Goal: Find specific page/section: Find specific page/section

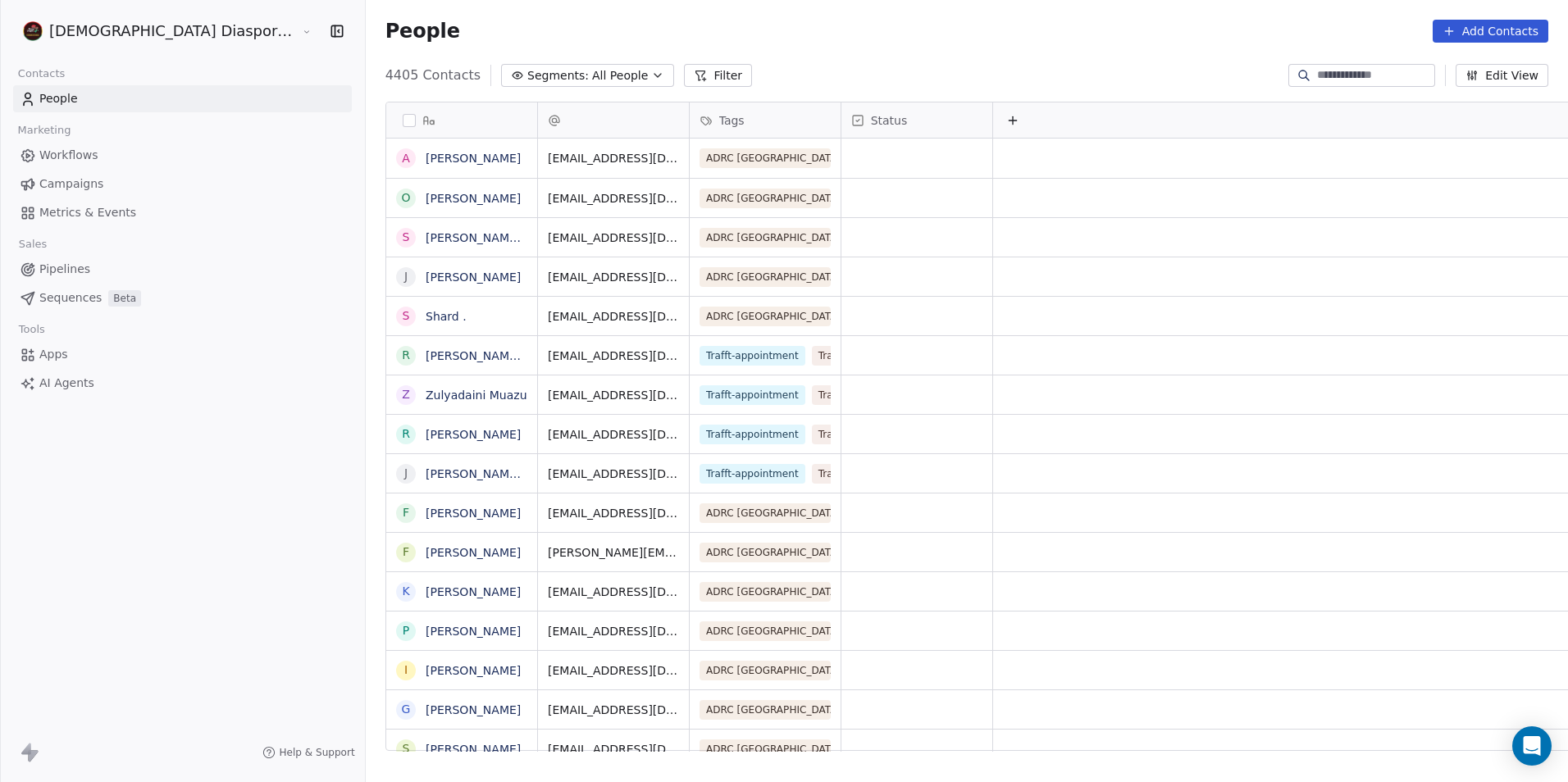
scroll to position [675, 1274]
click at [28, 266] on icon at bounding box center [28, 269] width 7 height 7
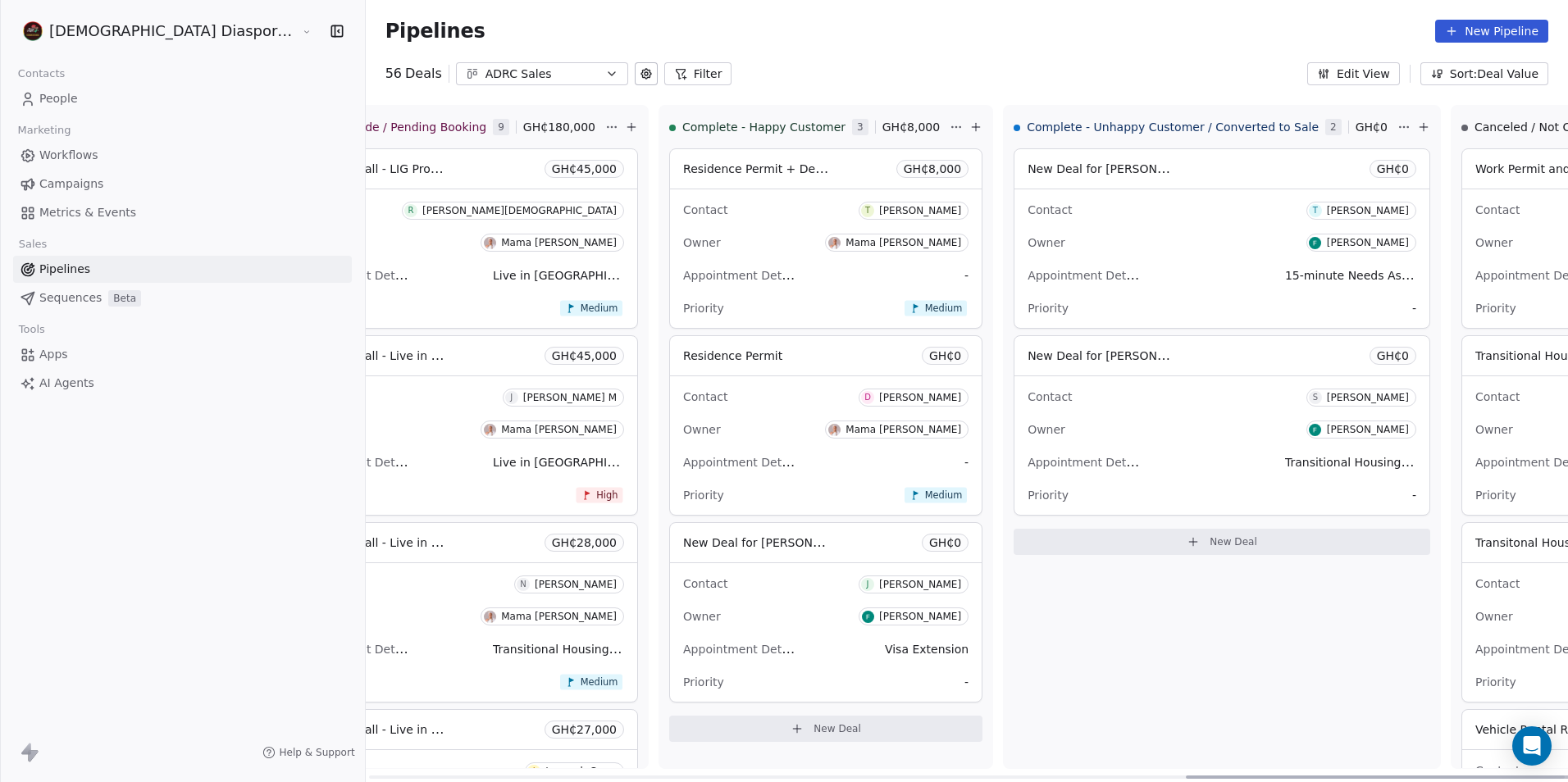
scroll to position [0, 2300]
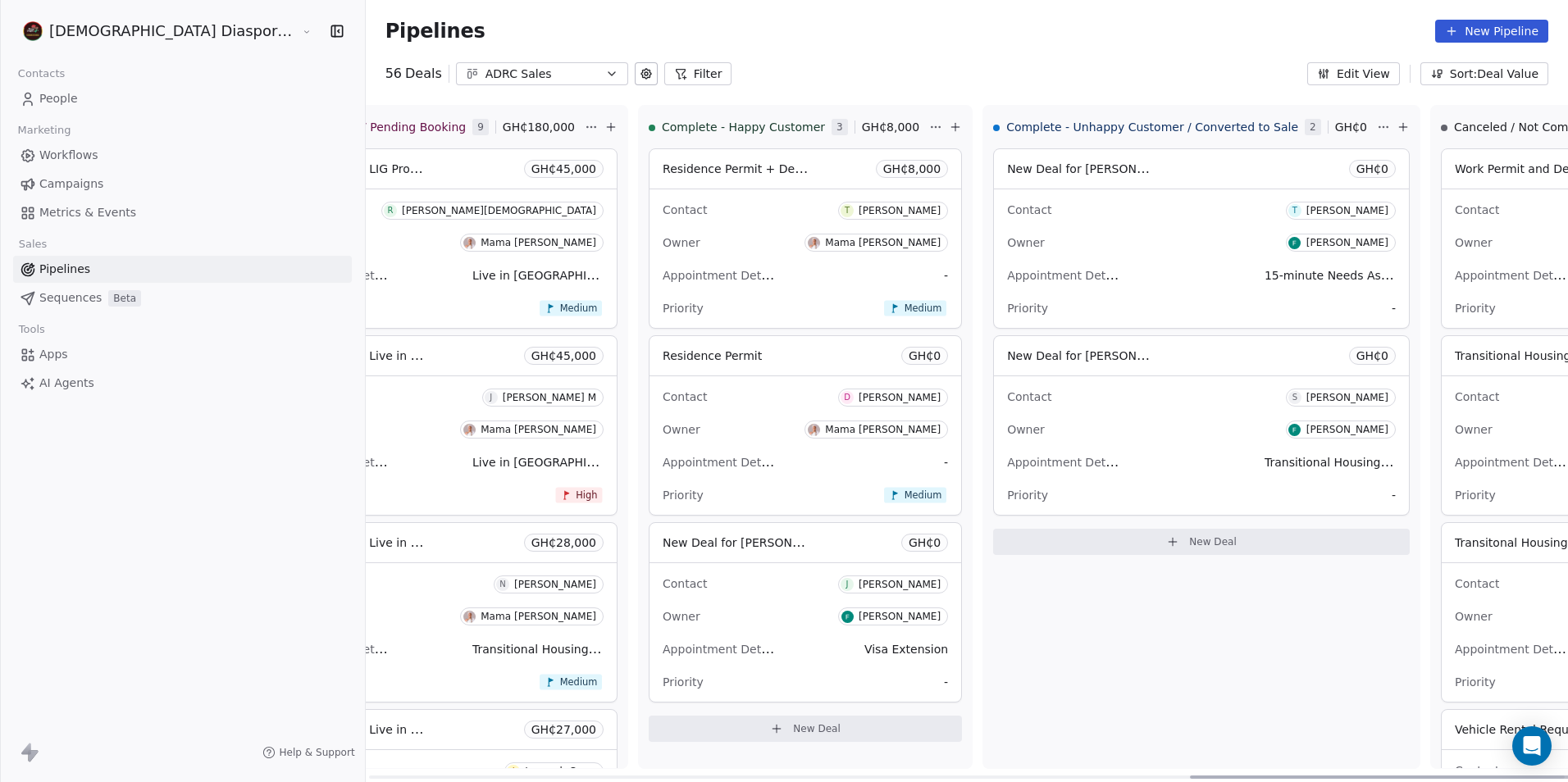
drag, startPoint x: 721, startPoint y: 779, endPoint x: 1570, endPoint y: 782, distance: 849.0
click at [1567, 779] on div at bounding box center [1419, 777] width 459 height 3
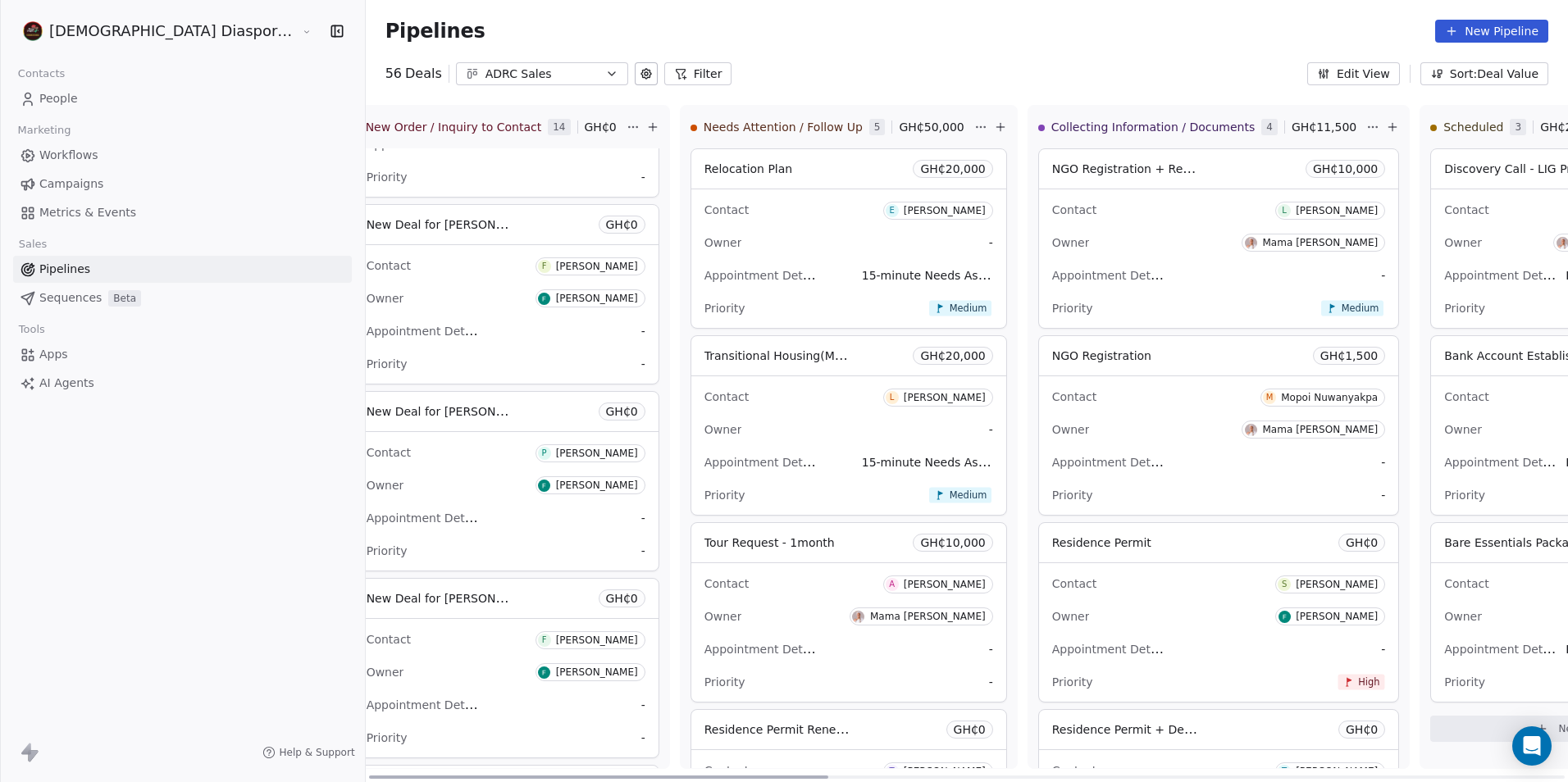
scroll to position [0, 0]
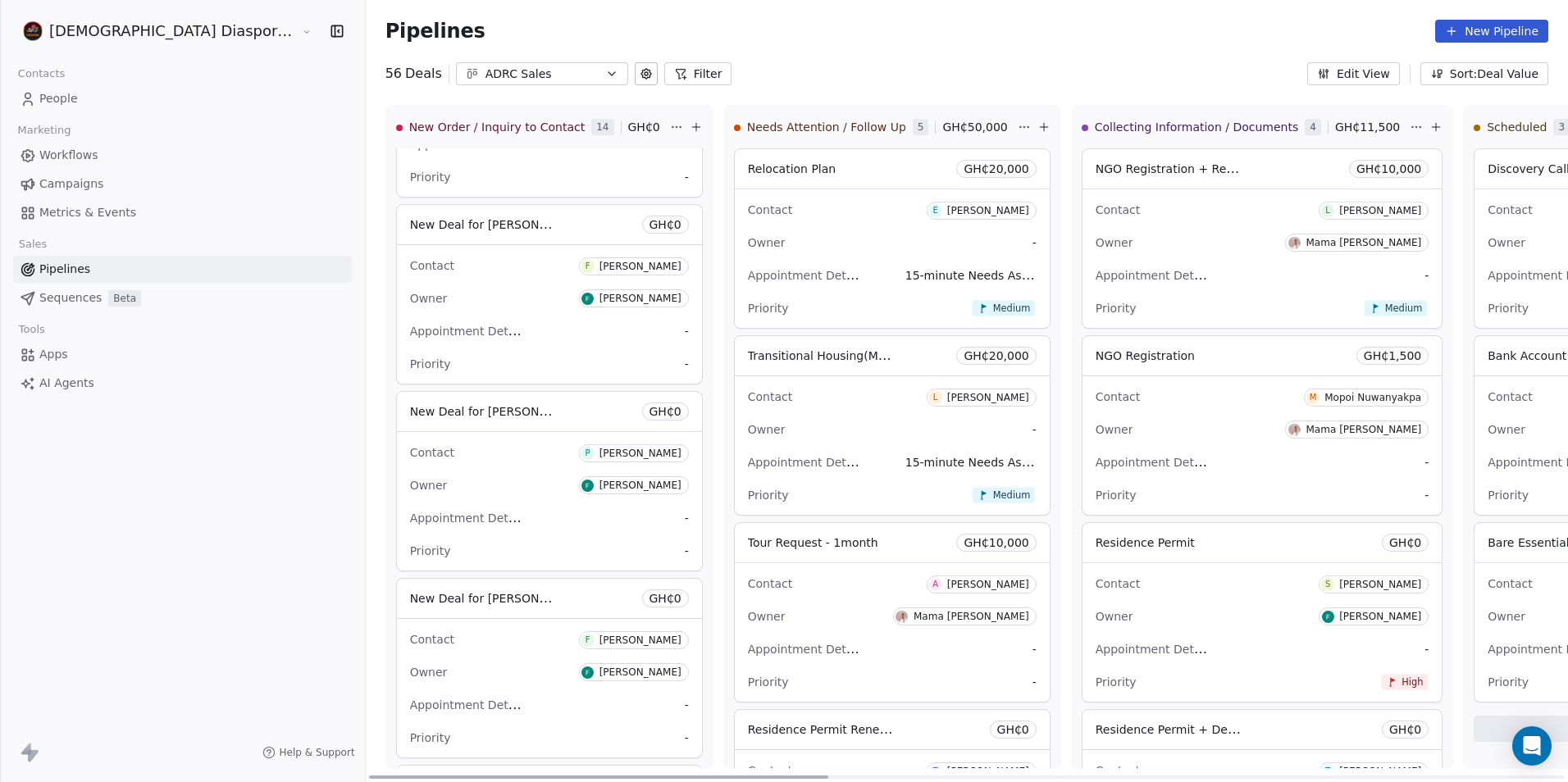
drag, startPoint x: 1163, startPoint y: 781, endPoint x: 249, endPoint y: 740, distance: 914.9
click at [369, 775] on div at bounding box center [599, 777] width 459 height 3
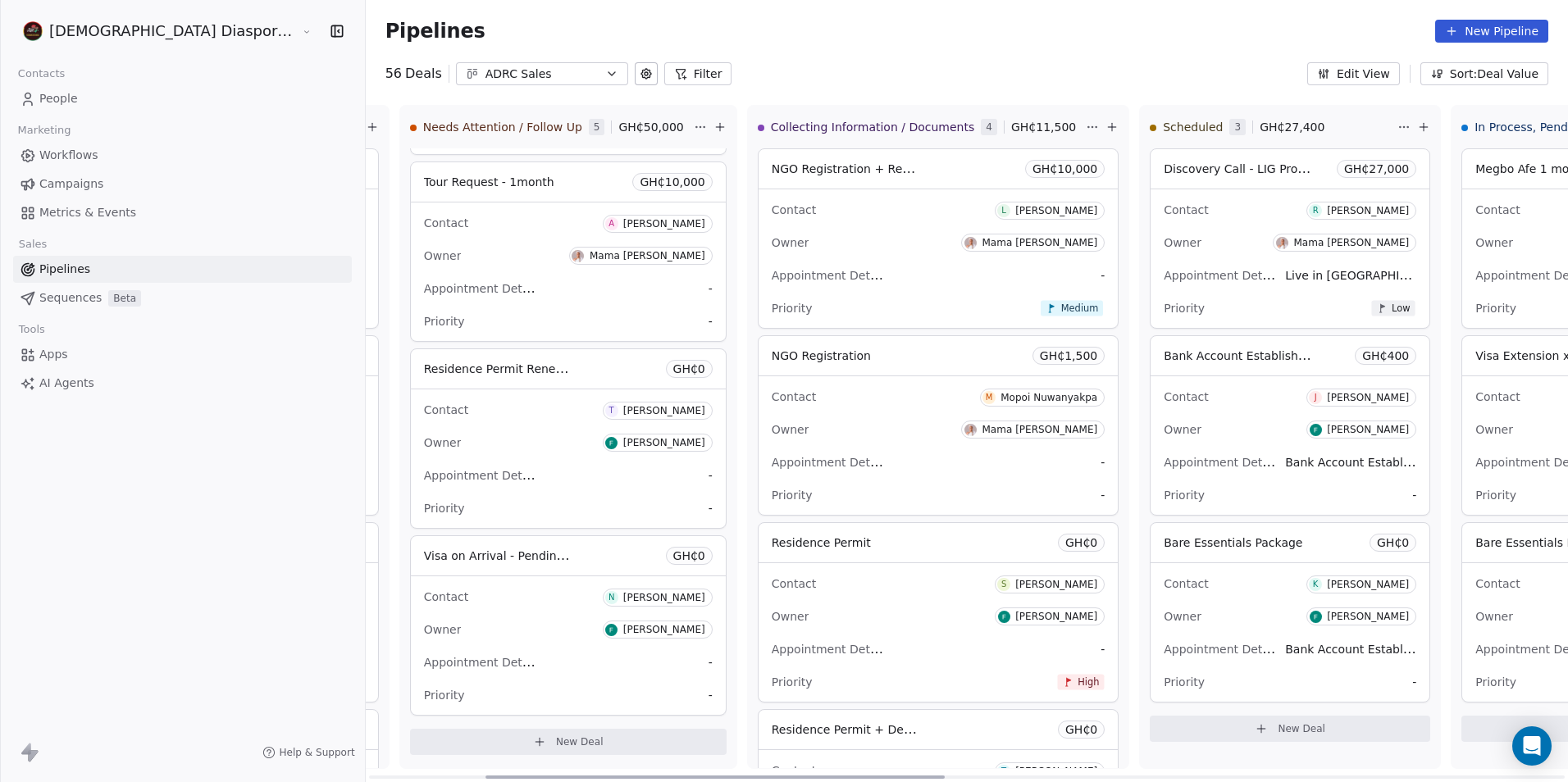
scroll to position [0, 390]
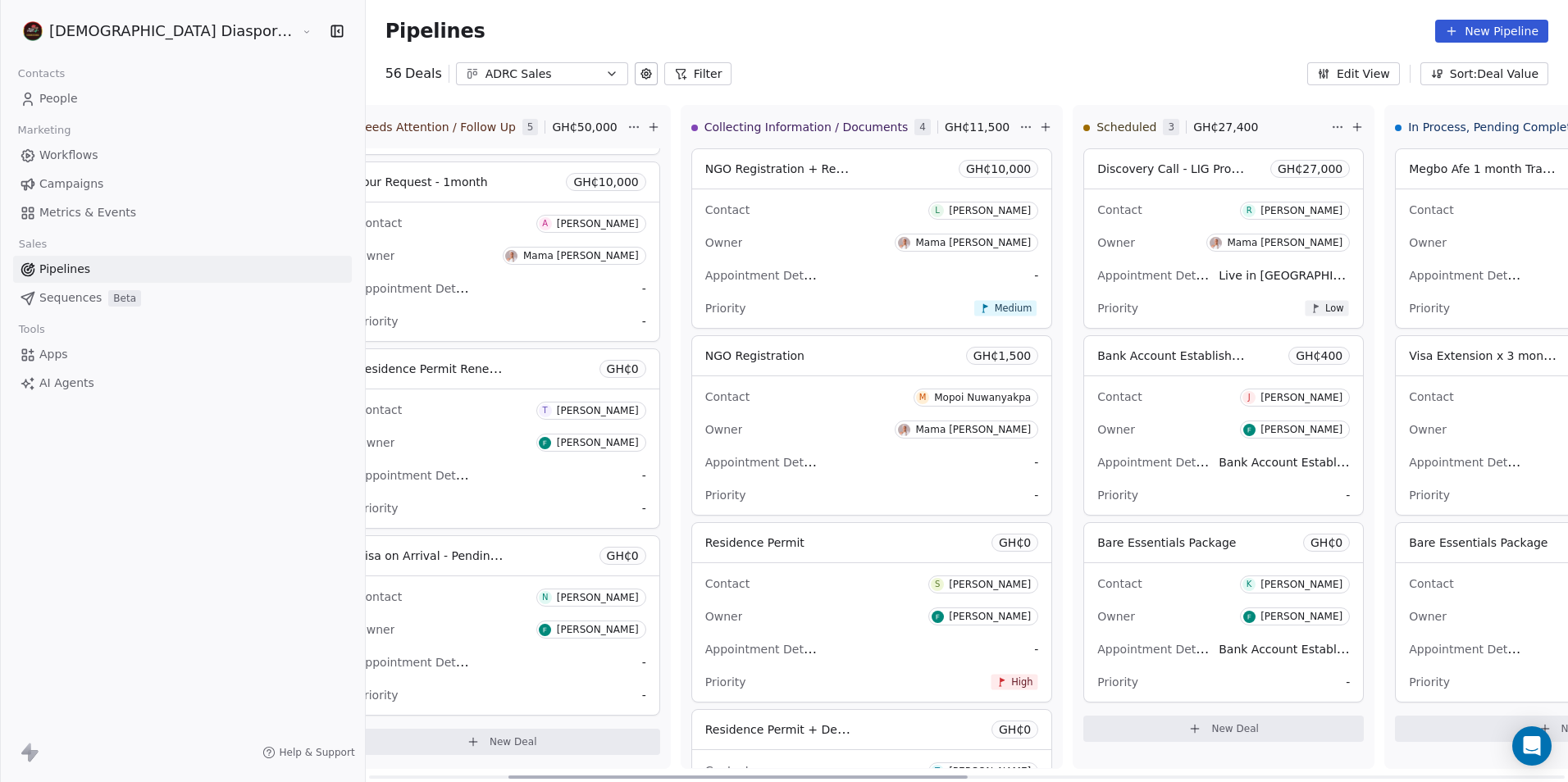
drag, startPoint x: 673, startPoint y: 774, endPoint x: 813, endPoint y: 777, distance: 140.0
click at [813, 777] on div at bounding box center [737, 777] width 459 height 3
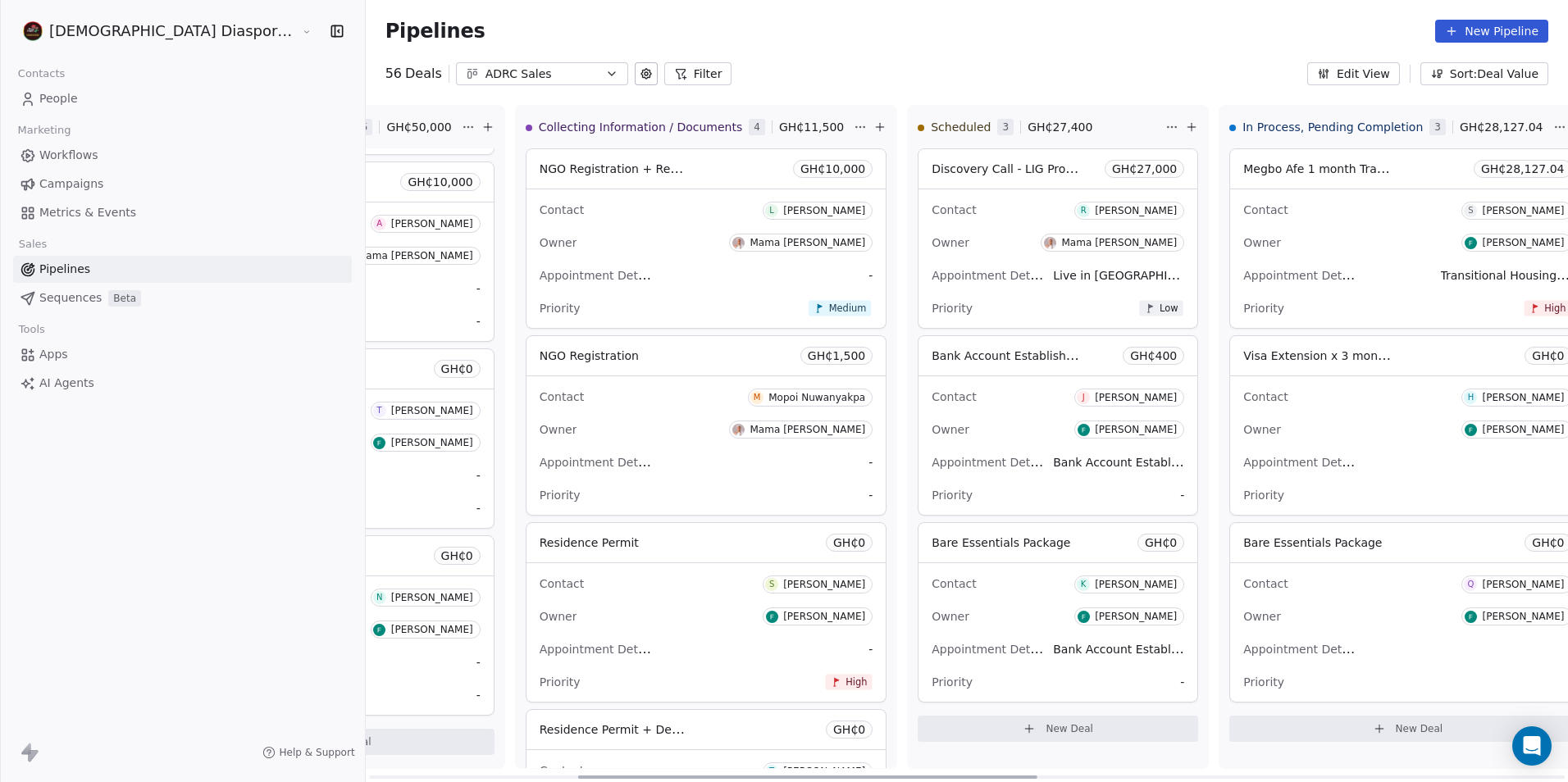
scroll to position [0, 668]
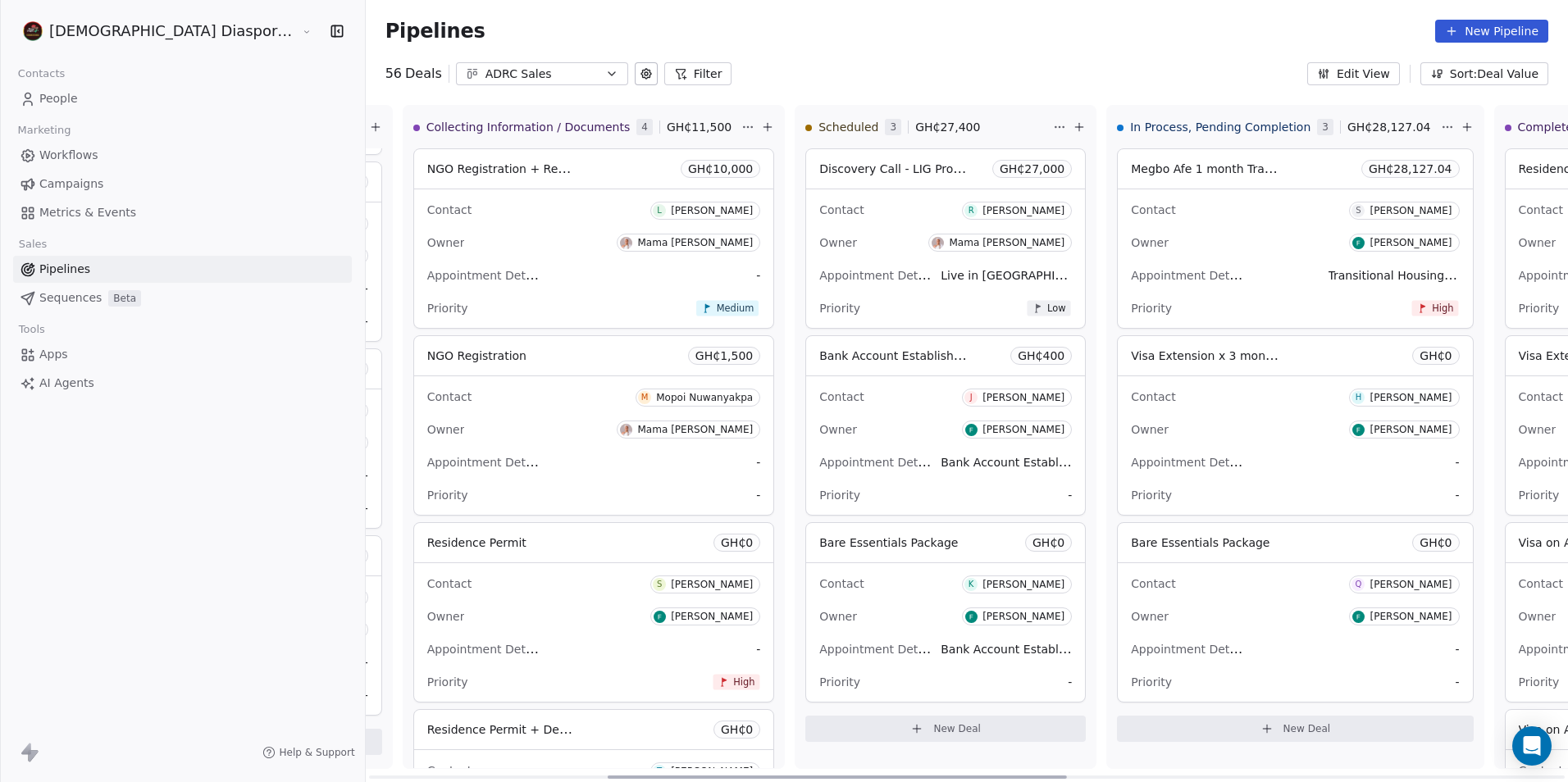
drag, startPoint x: 802, startPoint y: 775, endPoint x: 901, endPoint y: 782, distance: 99.2
click at [901, 779] on div at bounding box center [836, 777] width 459 height 3
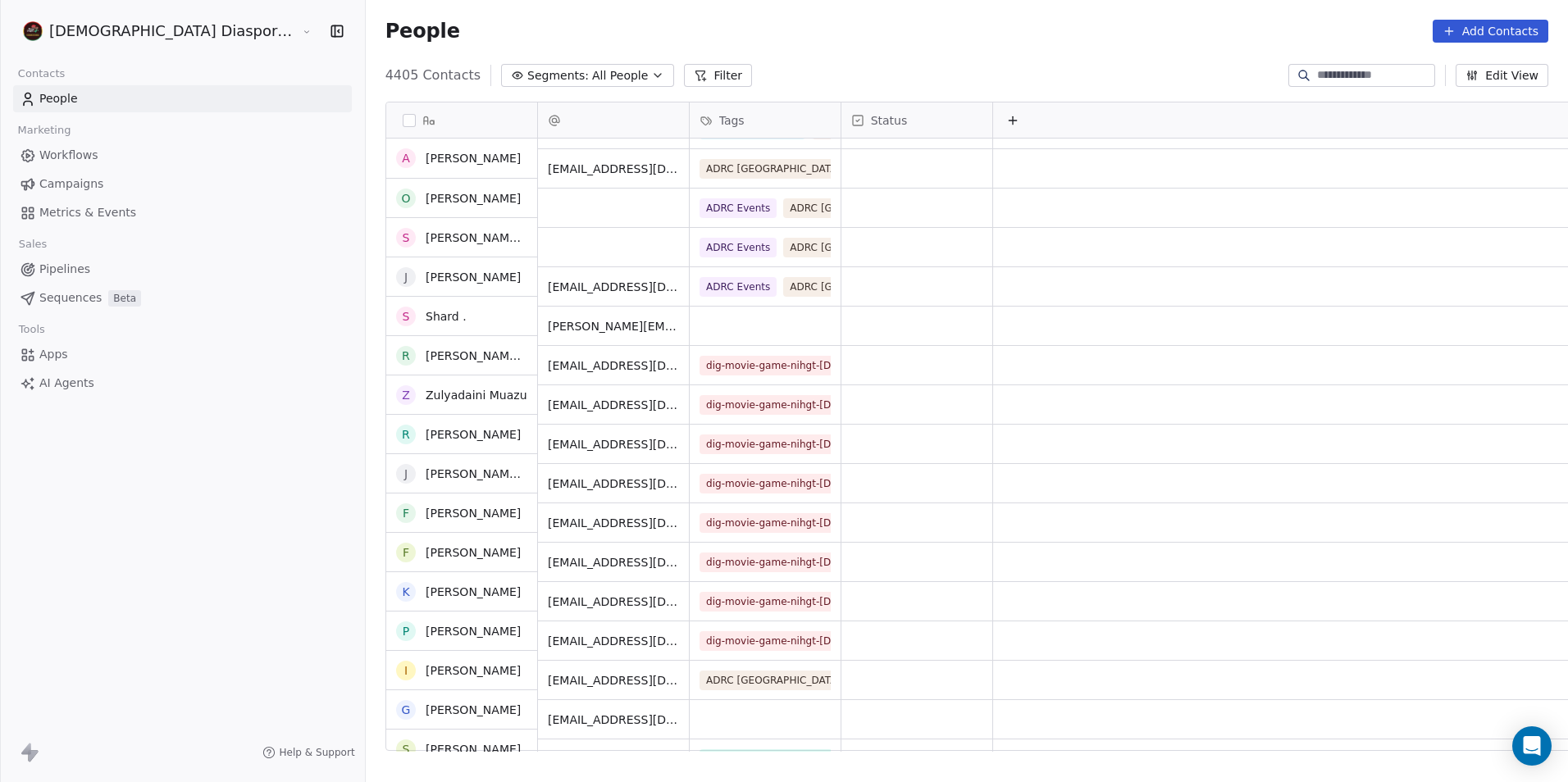
scroll to position [738, 0]
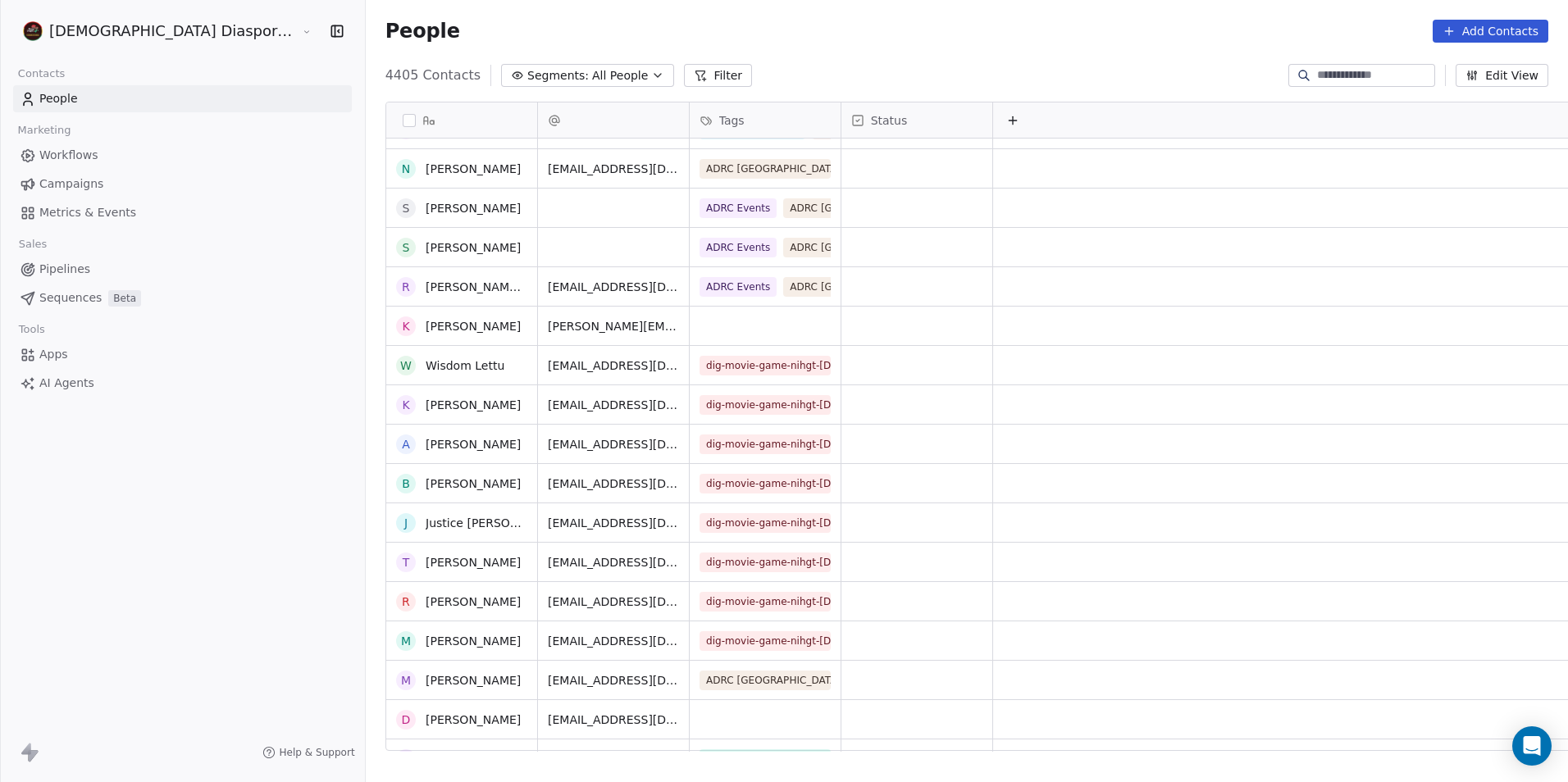
click at [44, 272] on span "Pipelines" at bounding box center [64, 269] width 51 height 17
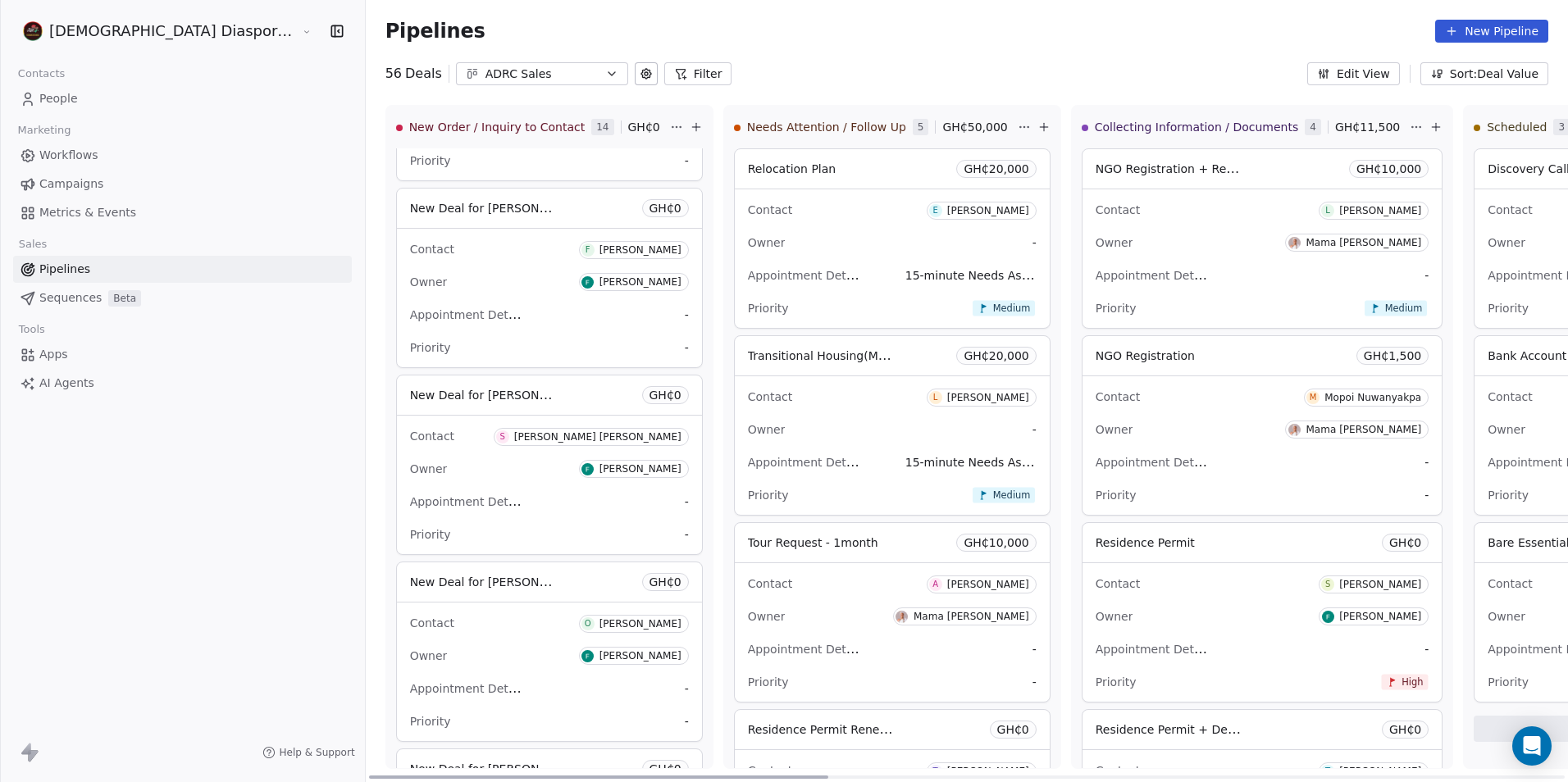
click at [759, 612] on div "Owner Mama Kexornyi" at bounding box center [892, 616] width 289 height 26
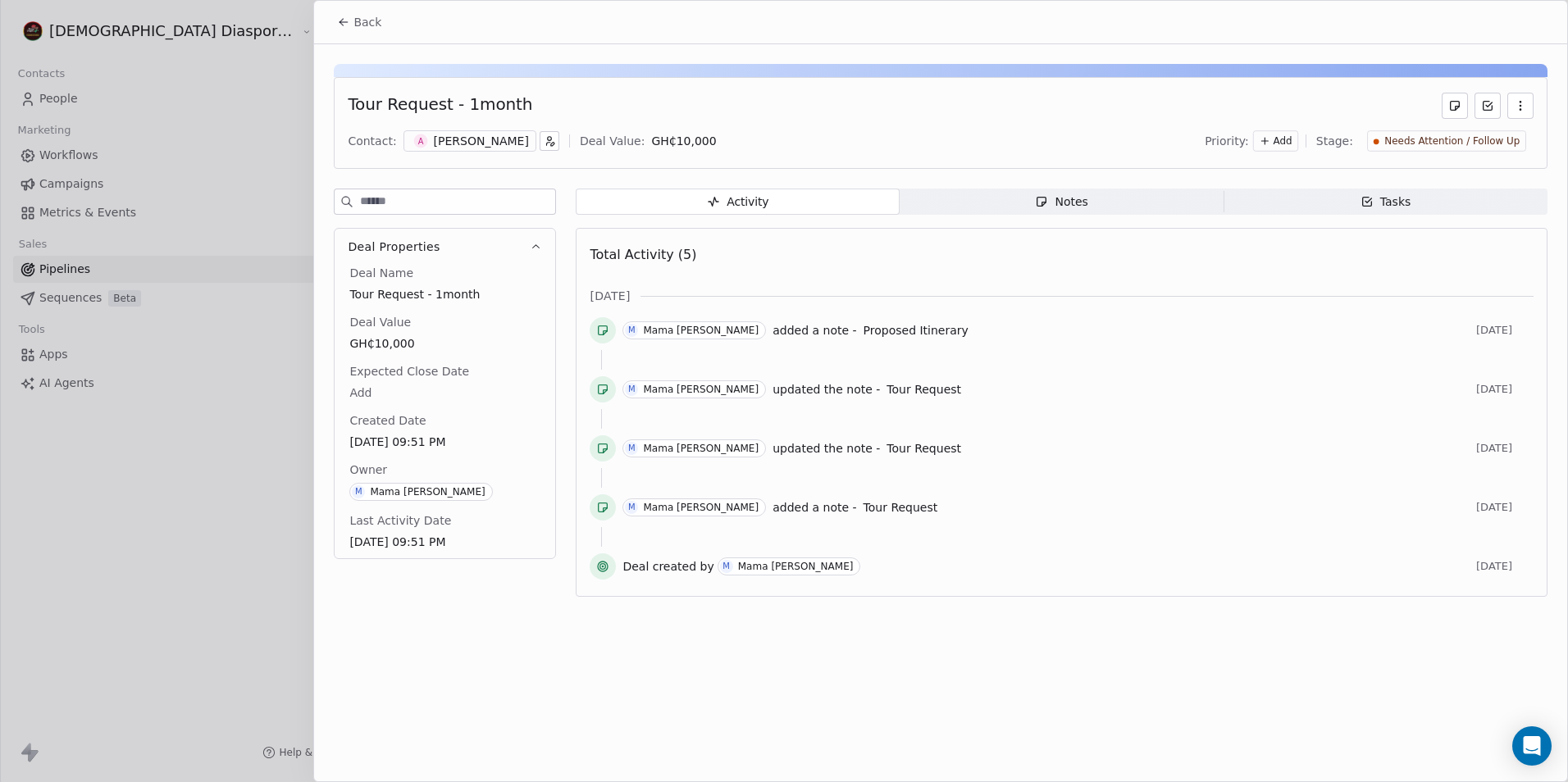
click at [864, 332] on span "Proposed Itinerary" at bounding box center [916, 330] width 105 height 13
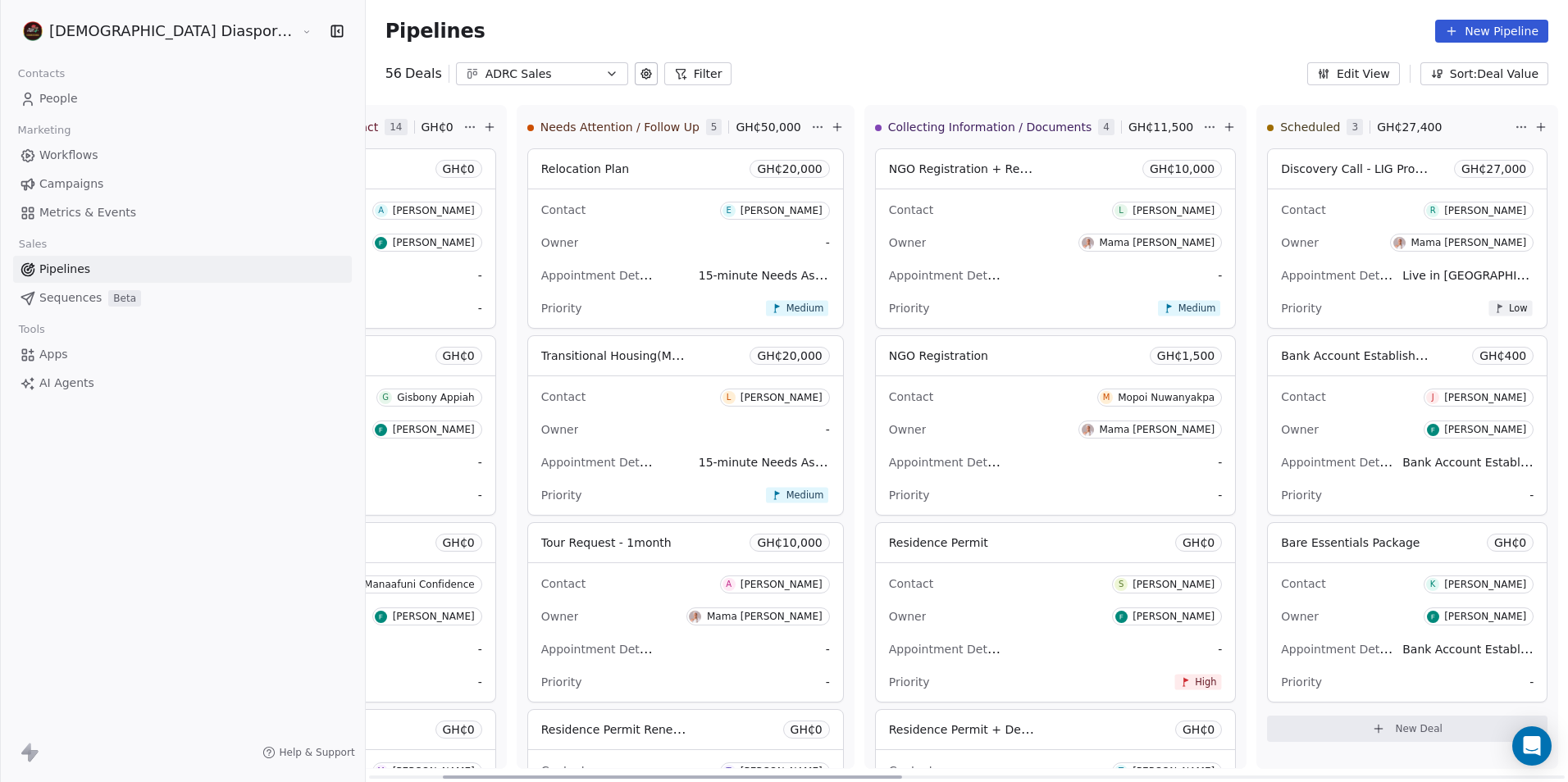
scroll to position [0, 264]
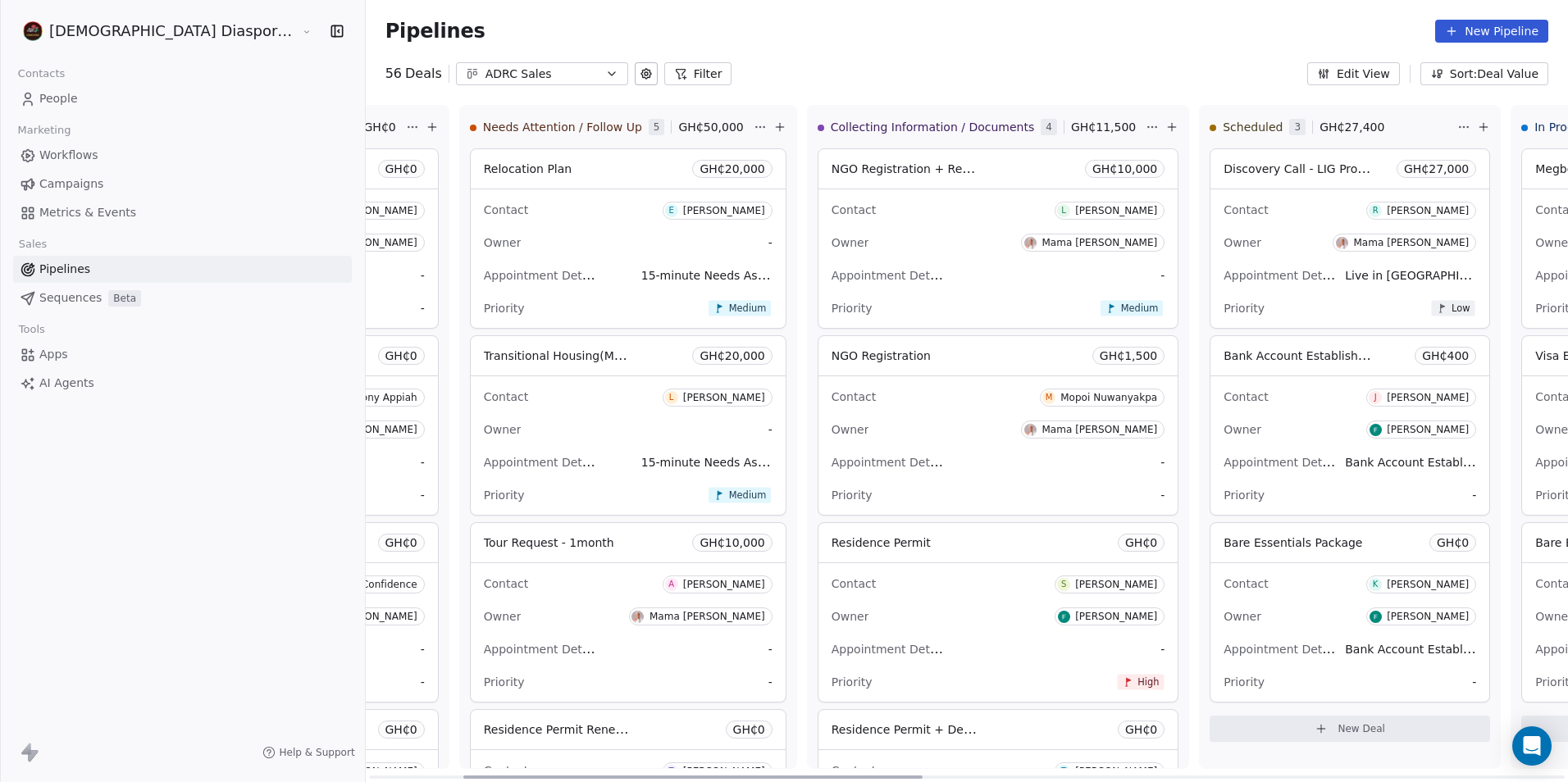
drag, startPoint x: 673, startPoint y: 775, endPoint x: 767, endPoint y: 778, distance: 94.0
click at [767, 778] on div at bounding box center [693, 777] width 459 height 3
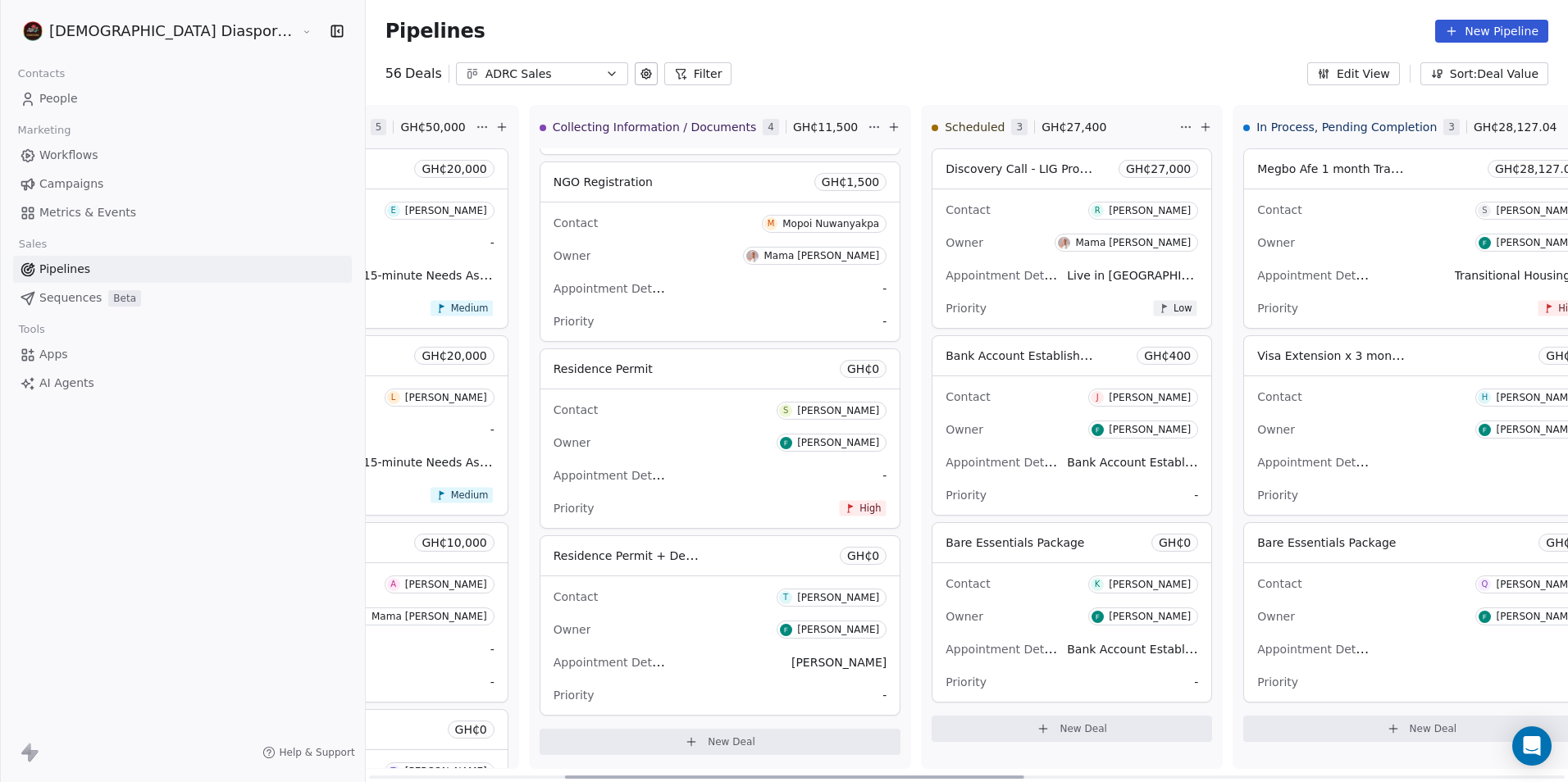
scroll to position [0, 549]
drag, startPoint x: 808, startPoint y: 781, endPoint x: 909, endPoint y: 782, distance: 101.0
click at [909, 779] on div at bounding box center [793, 777] width 459 height 3
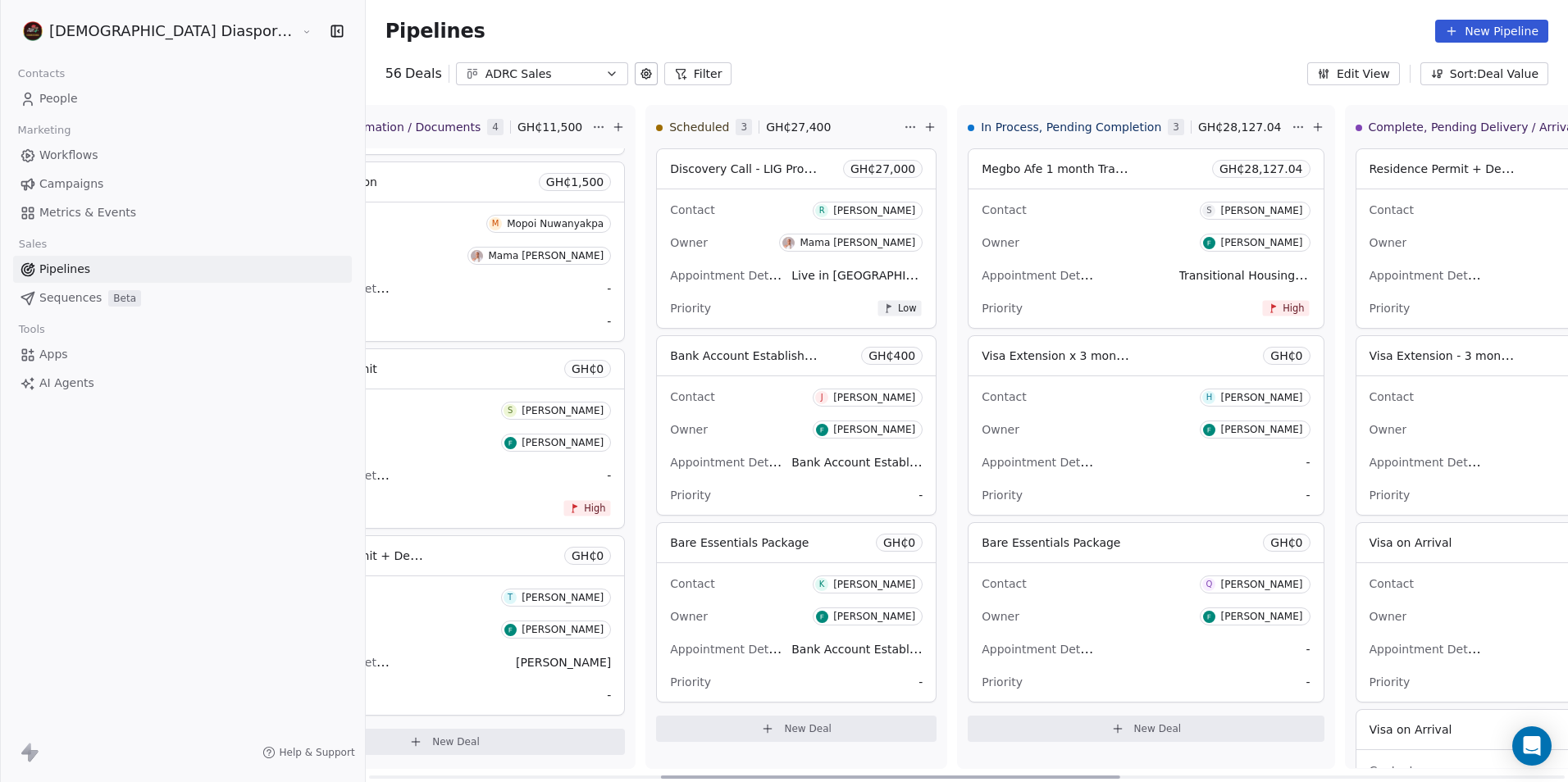
scroll to position [0, 849]
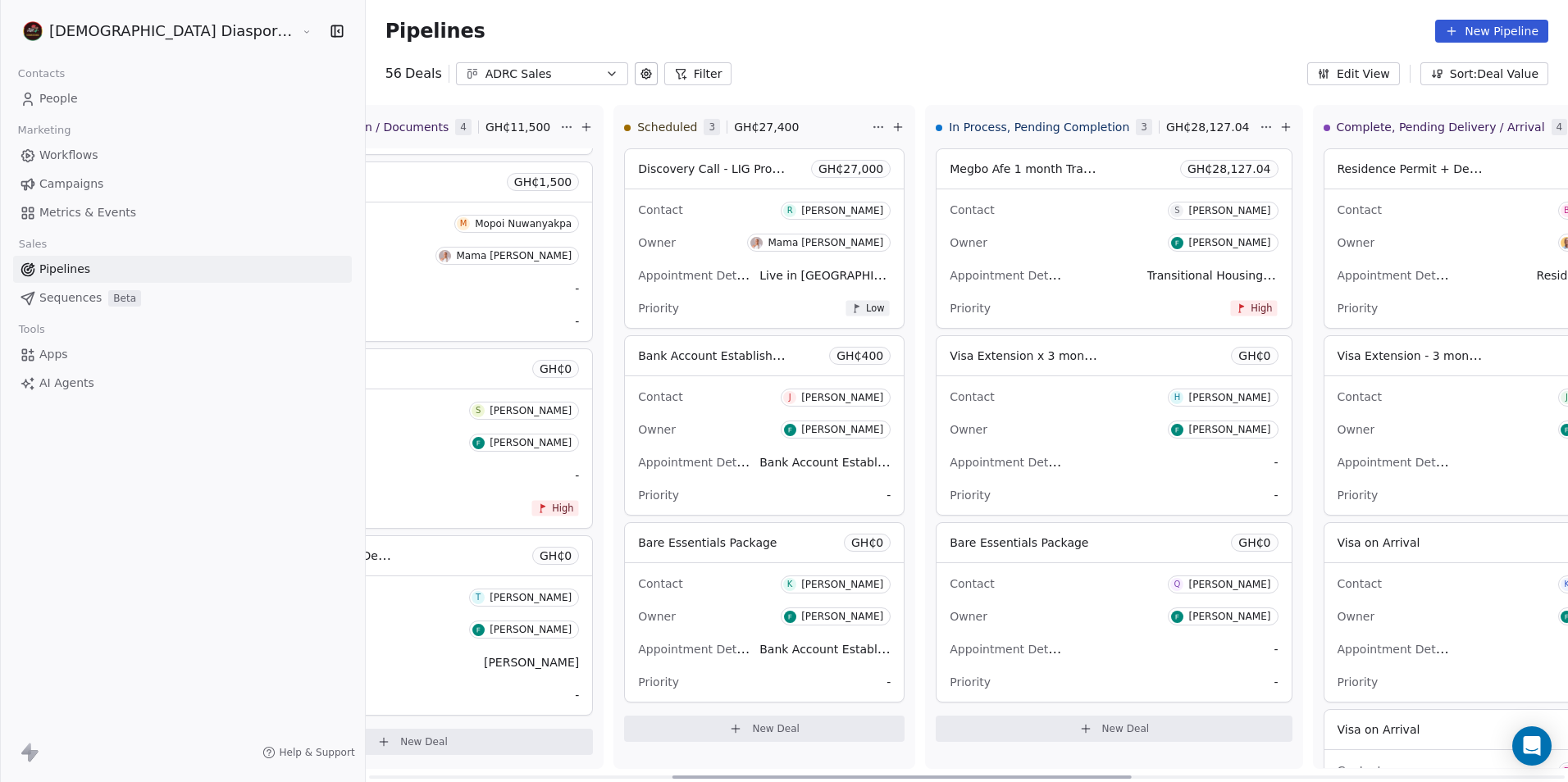
drag, startPoint x: 889, startPoint y: 773, endPoint x: 997, endPoint y: 776, distance: 108.0
click at [997, 776] on div at bounding box center [901, 777] width 459 height 3
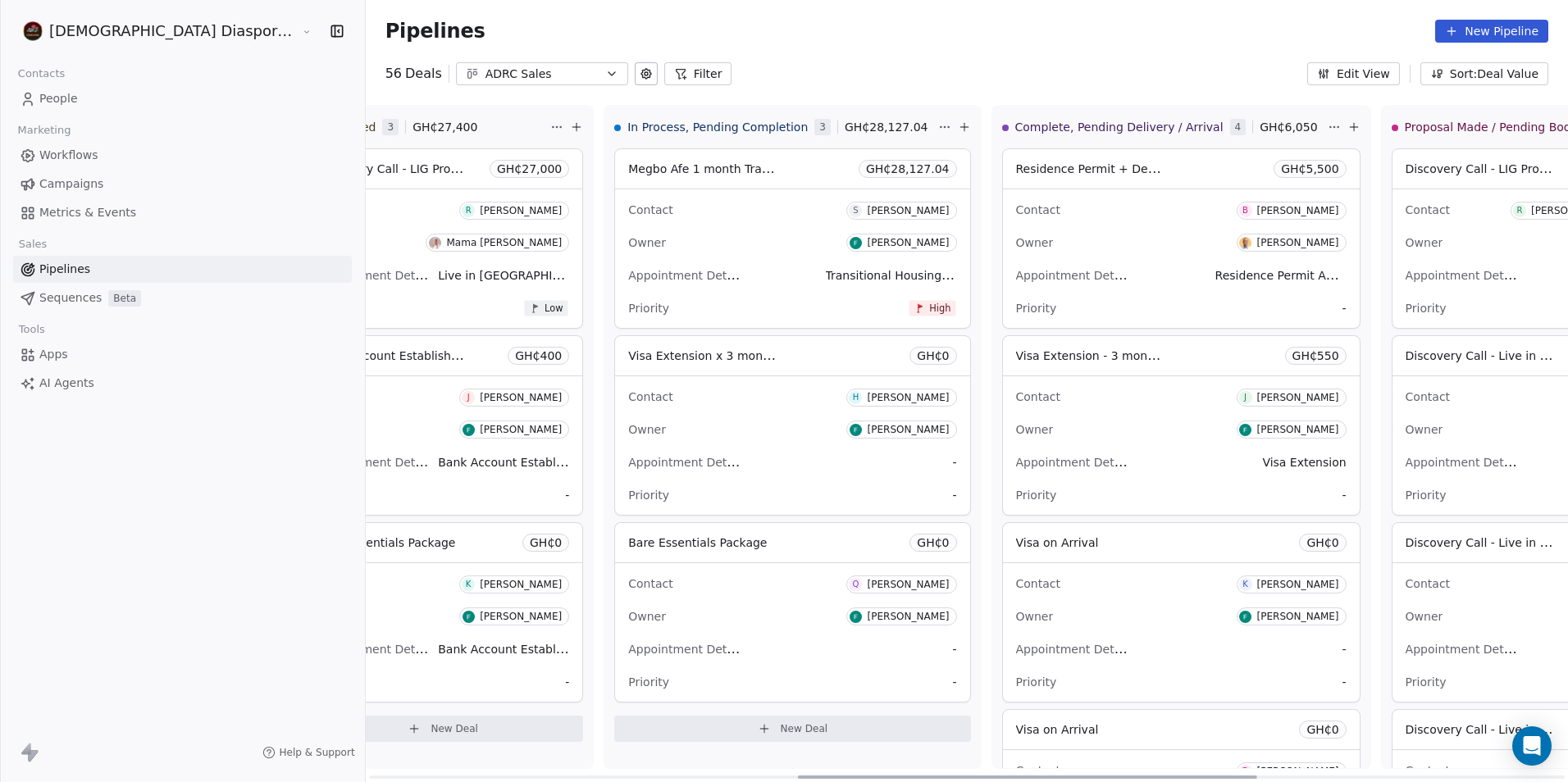
scroll to position [0, 1201]
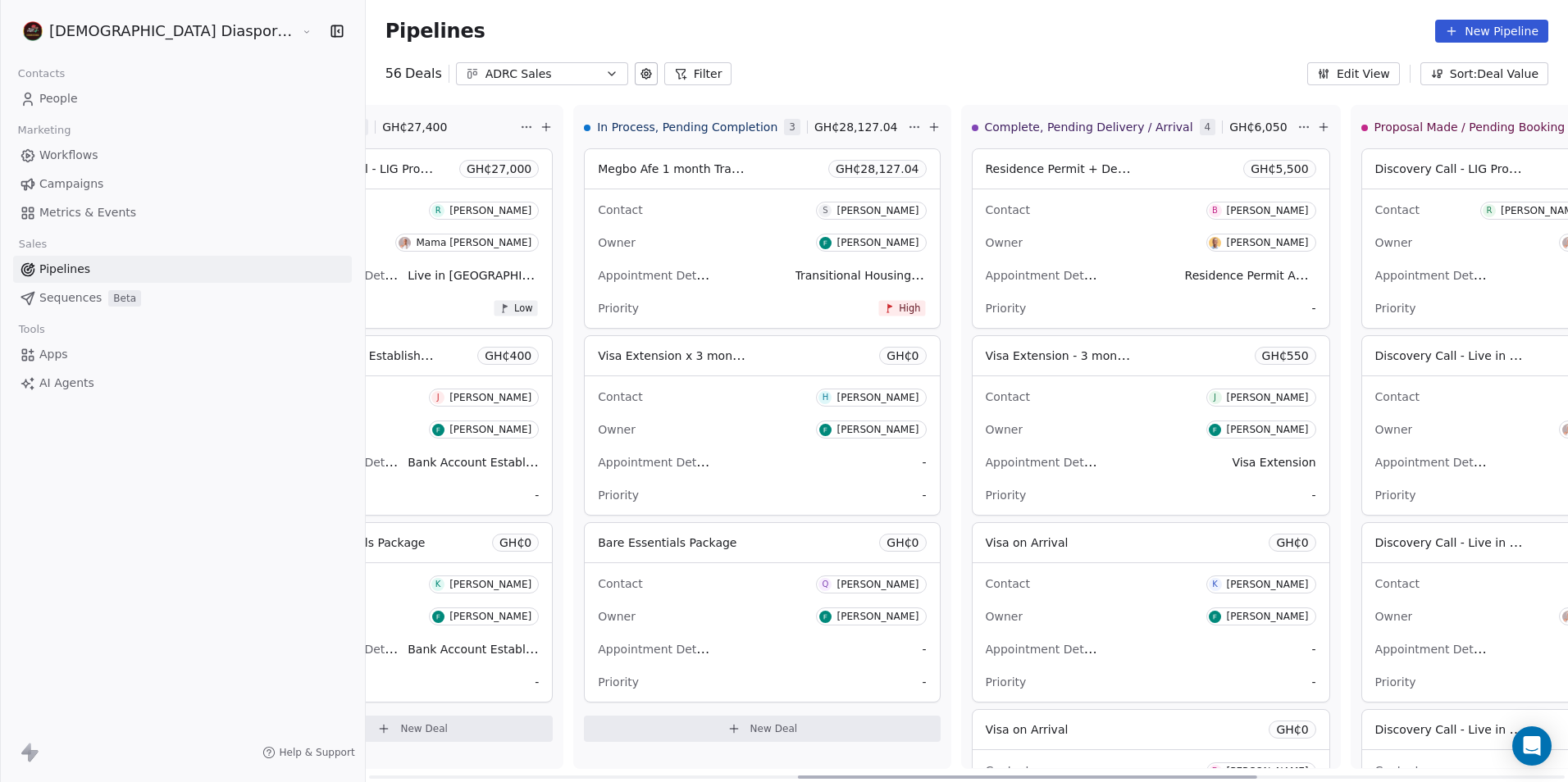
drag, startPoint x: 951, startPoint y: 776, endPoint x: 1076, endPoint y: 749, distance: 127.9
click at [1076, 775] on div at bounding box center [1026, 777] width 459 height 3
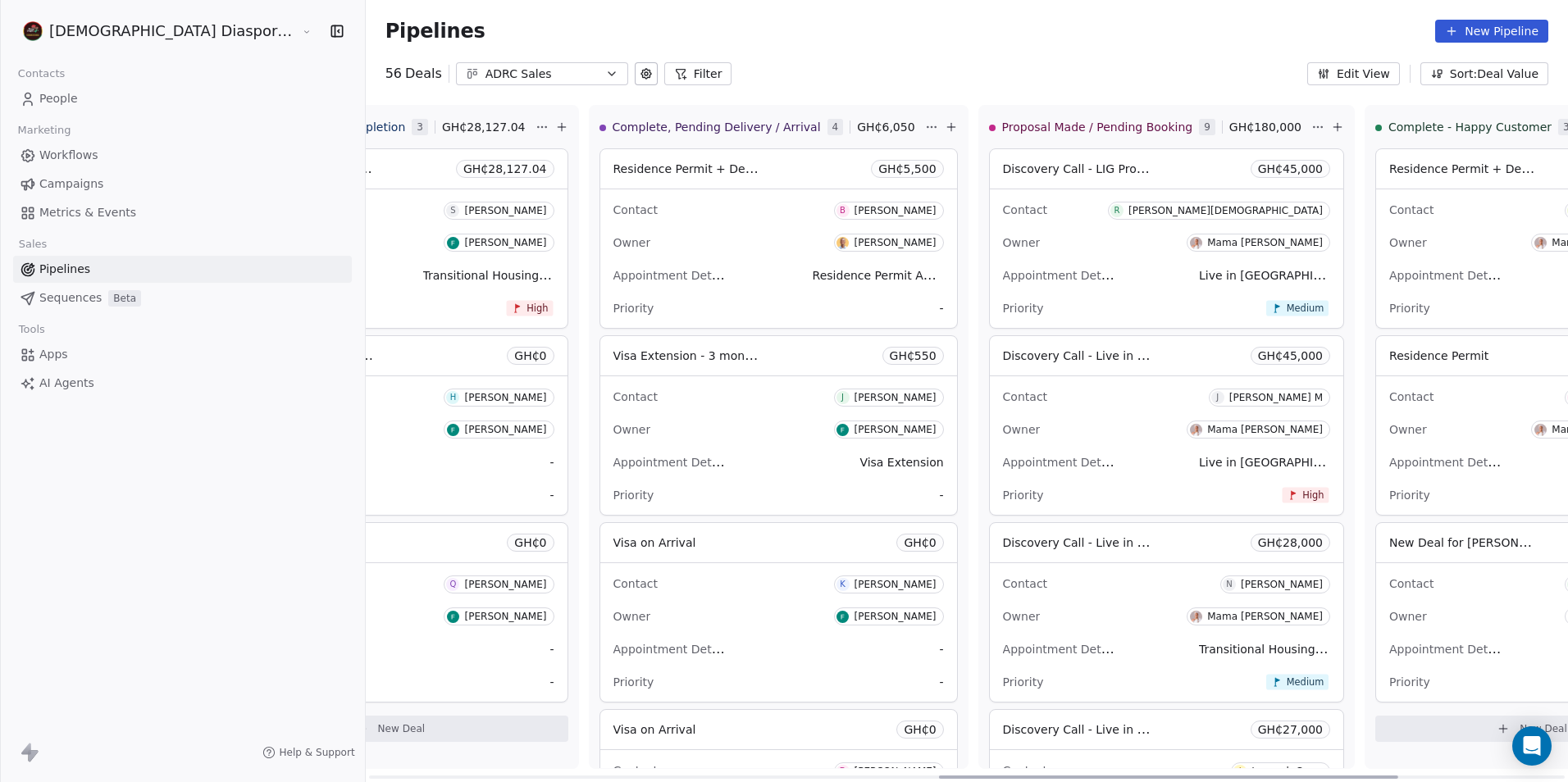
scroll to position [0, 1598]
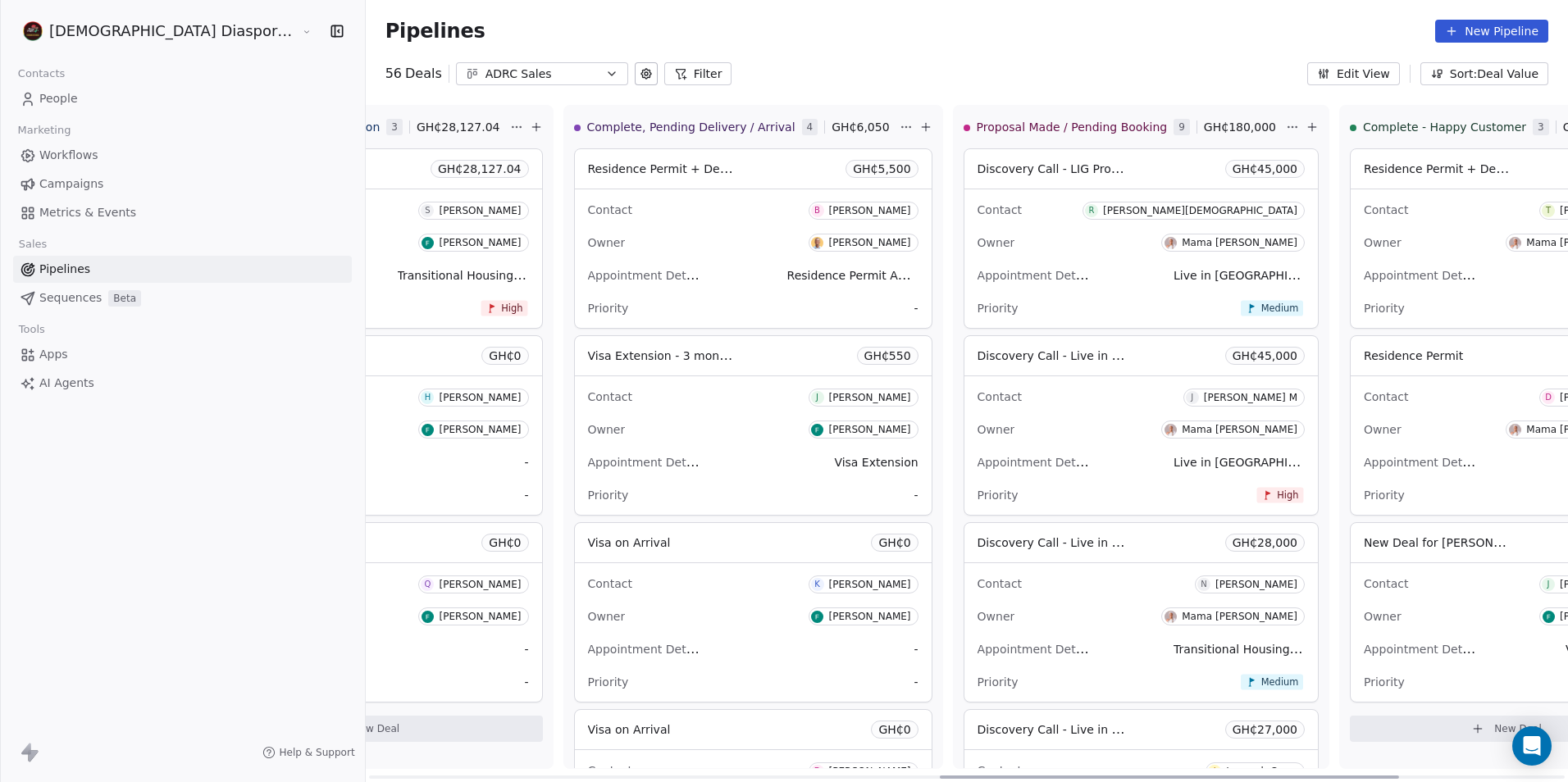
drag, startPoint x: 1006, startPoint y: 779, endPoint x: 1148, endPoint y: 741, distance: 147.0
click at [1148, 775] on div at bounding box center [1169, 777] width 459 height 3
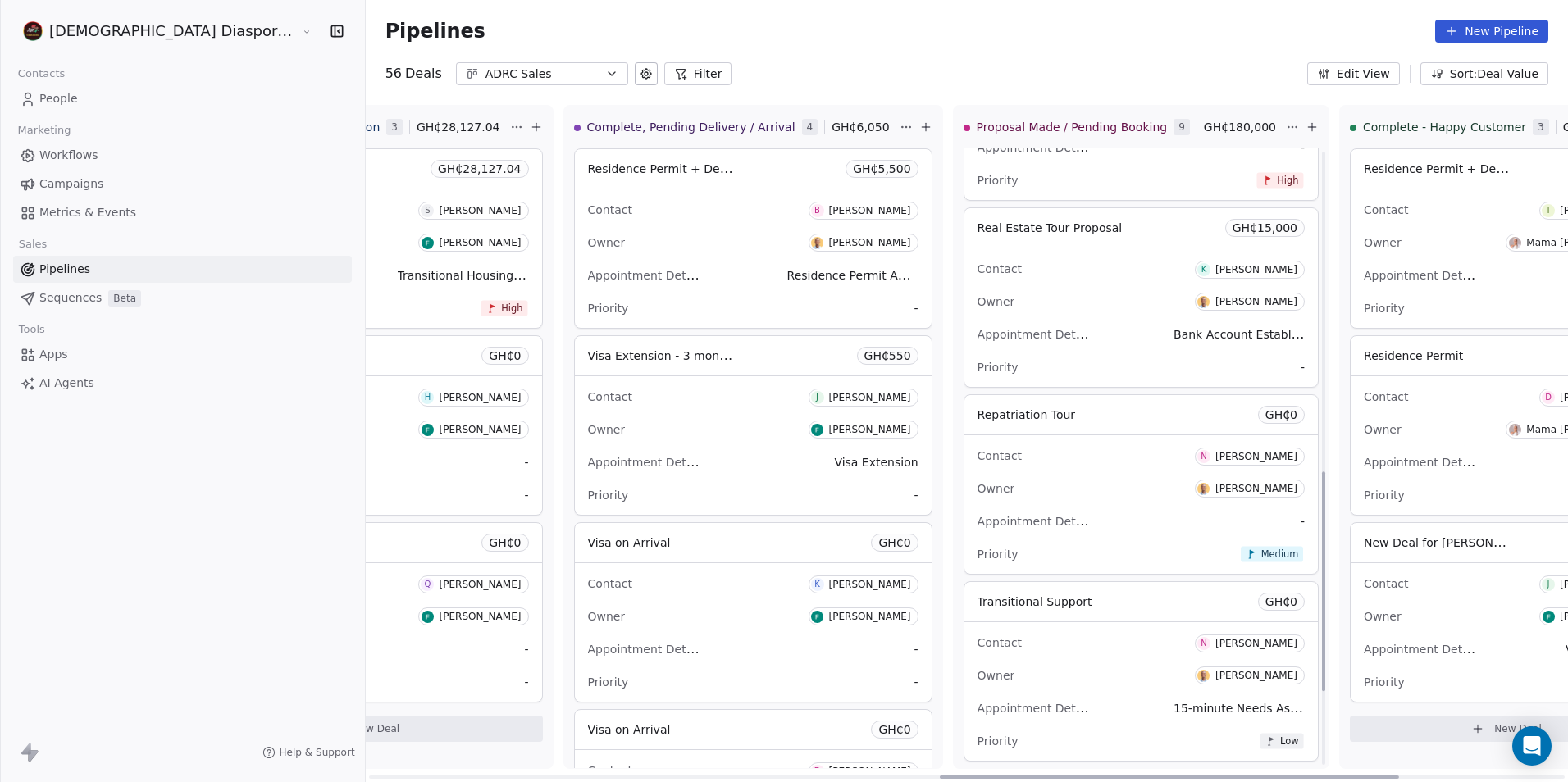
scroll to position [901, 0]
